Goal: Information Seeking & Learning: Ask a question

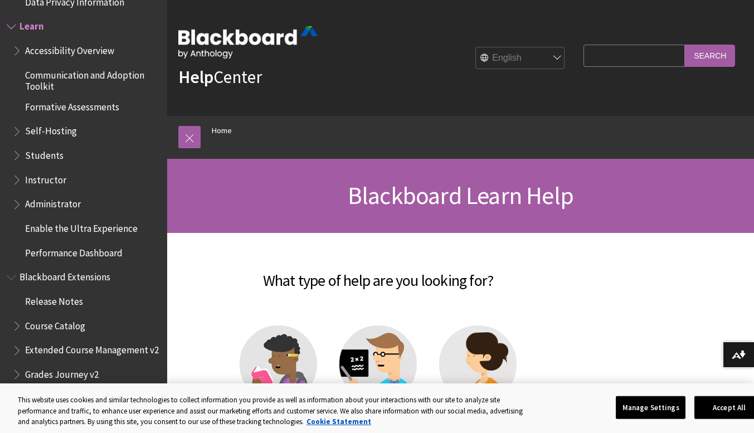
click at [618, 51] on input "Search Query" at bounding box center [633, 56] width 101 height 22
click at [47, 157] on span "Students" at bounding box center [44, 153] width 38 height 15
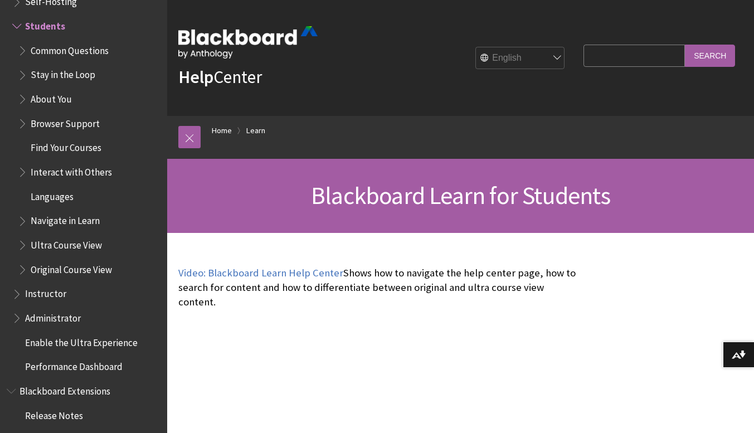
click at [613, 50] on input "Search Query" at bounding box center [633, 56] width 101 height 22
type input "why cant i see my class in my page"
click at [685, 45] on input "Search" at bounding box center [710, 56] width 50 height 22
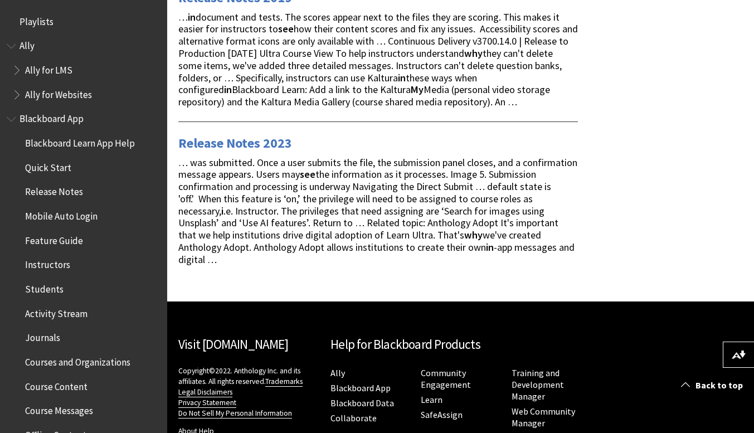
scroll to position [1254, 0]
